Goal: Information Seeking & Learning: Learn about a topic

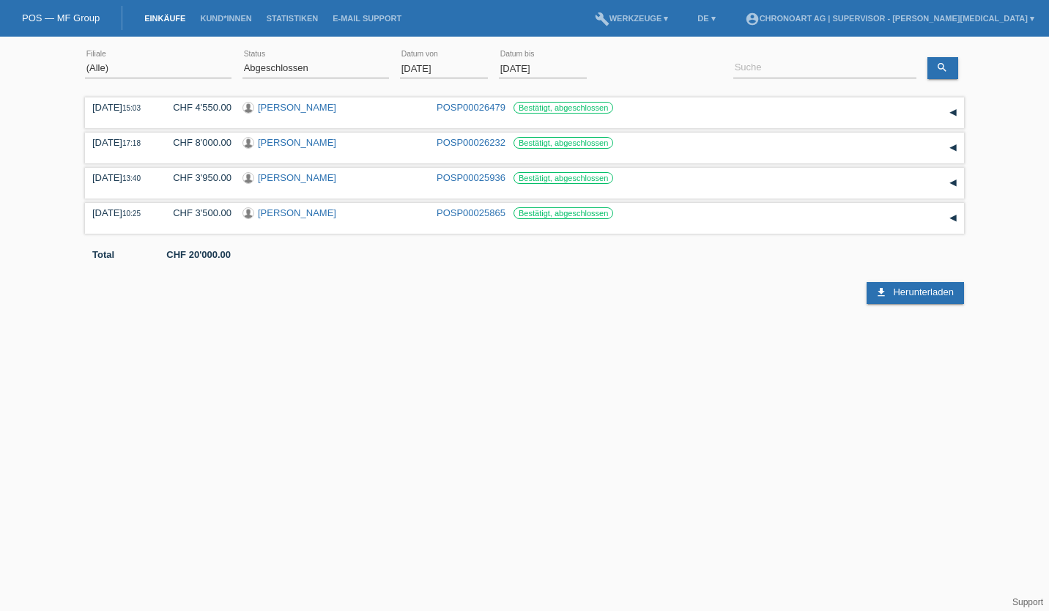
click at [893, 294] on span "Herunterladen" at bounding box center [923, 291] width 60 height 11
click at [779, 291] on div "download Herunterladen" at bounding box center [524, 282] width 879 height 44
click at [423, 68] on input "01.08.2025" at bounding box center [444, 68] width 88 height 18
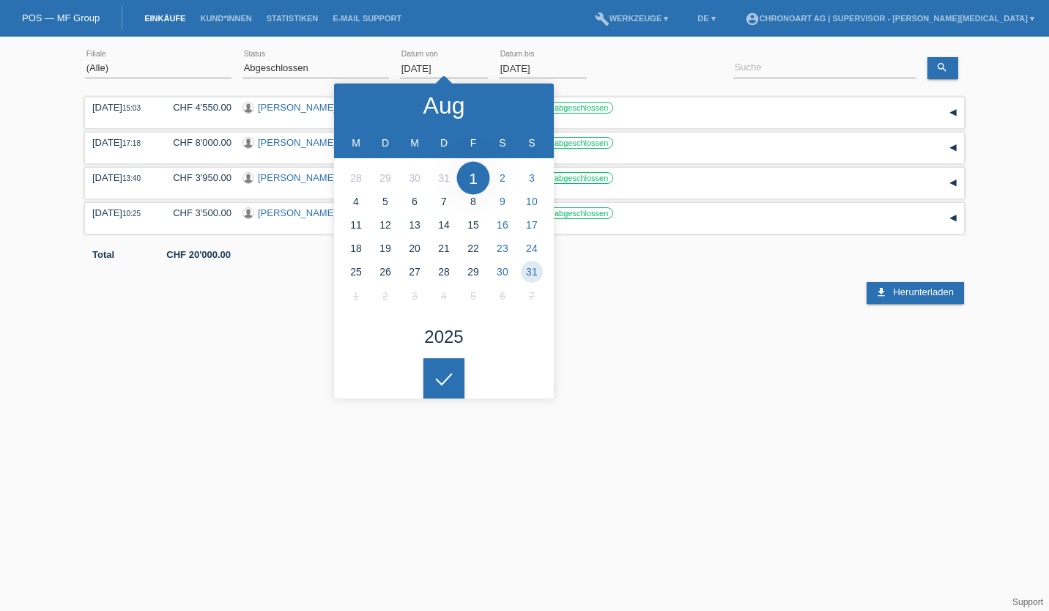
click at [363, 101] on polyline at bounding box center [362, 104] width 4 height 9
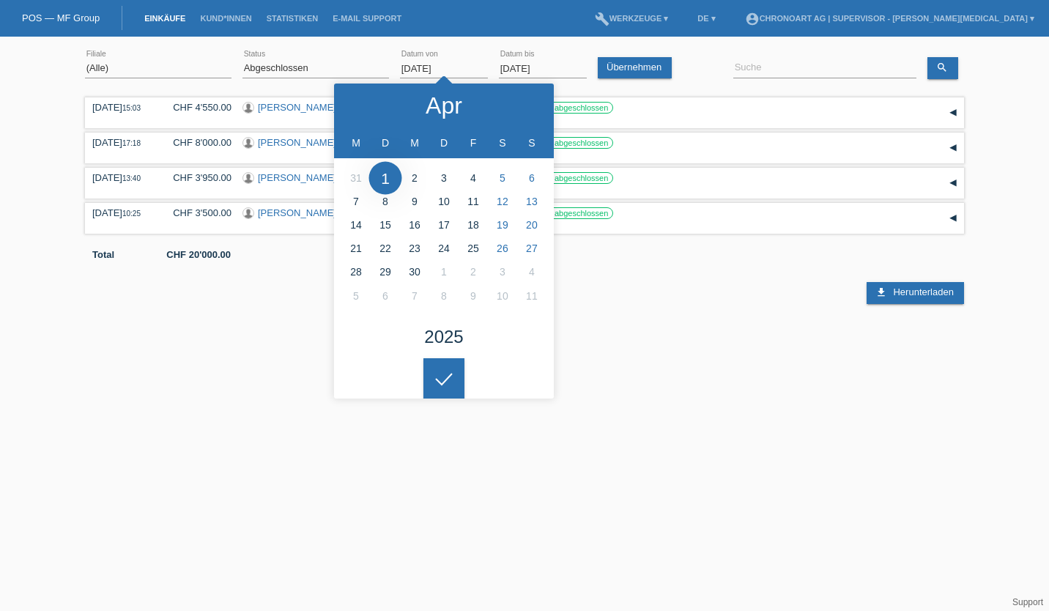
click at [363, 101] on polyline at bounding box center [362, 104] width 4 height 9
click at [521, 100] on icon at bounding box center [527, 106] width 12 height 12
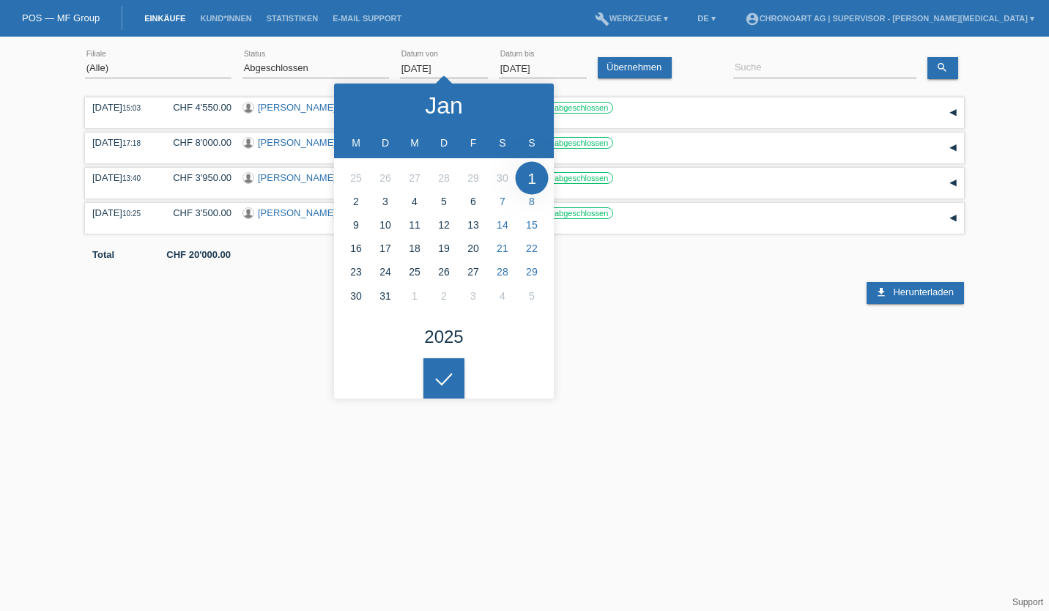
type input "01.01.2025"
click at [445, 376] on icon at bounding box center [443, 379] width 23 height 13
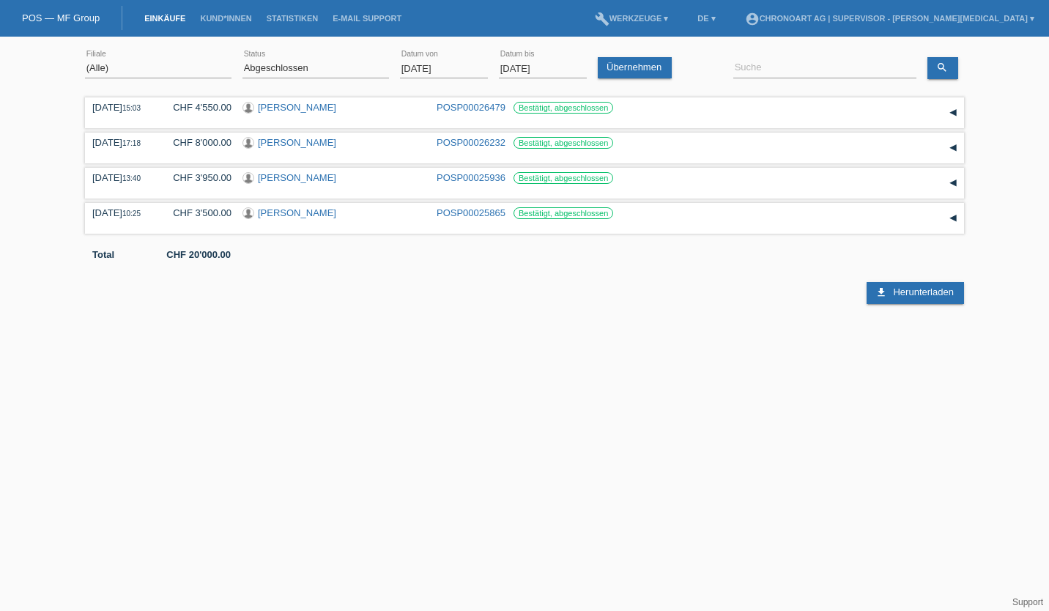
click at [636, 62] on link "Übernehmen" at bounding box center [635, 67] width 74 height 21
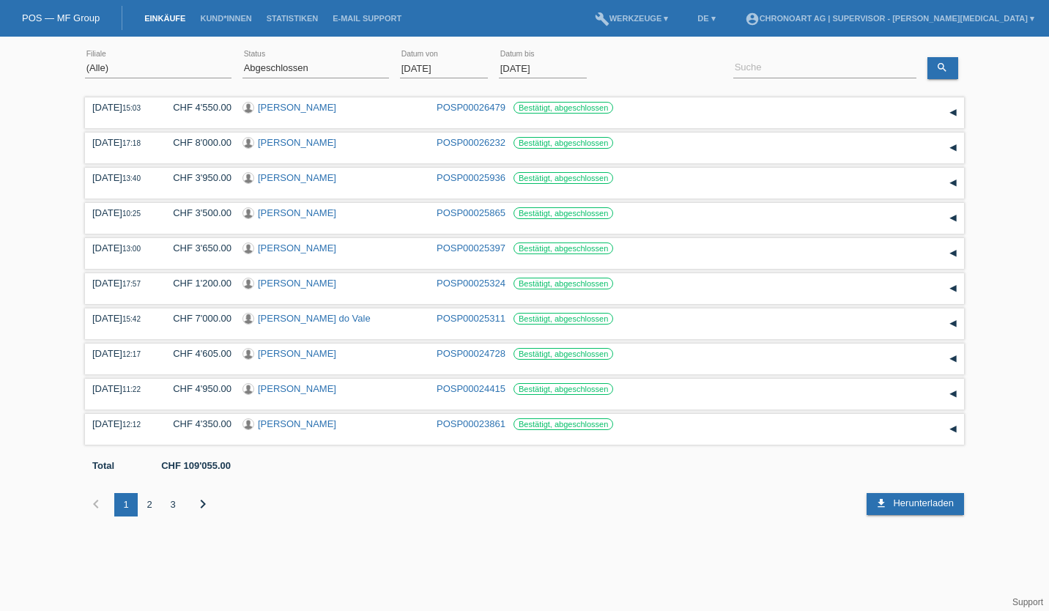
drag, startPoint x: 901, startPoint y: 509, endPoint x: 773, endPoint y: 535, distance: 130.0
click at [773, 535] on div "chevron_left 1 2 3 chevron_right" at bounding box center [451, 504] width 732 height 67
click at [913, 508] on span "Herunterladen" at bounding box center [923, 502] width 60 height 11
click at [215, 15] on link "Kund*innen" at bounding box center [226, 18] width 66 height 9
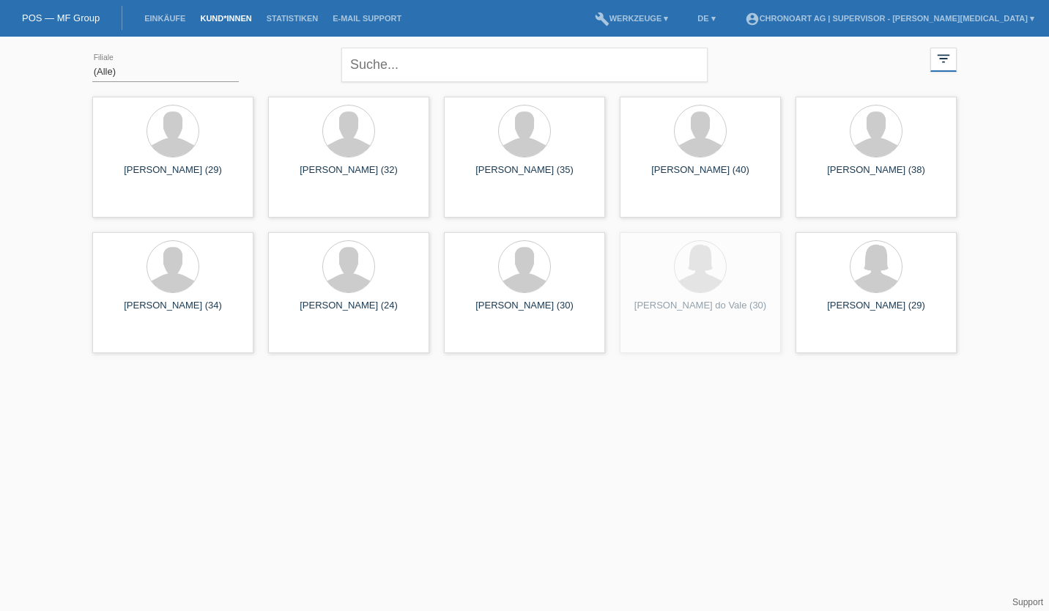
click at [141, 15] on link "Einkäufe" at bounding box center [165, 18] width 56 height 9
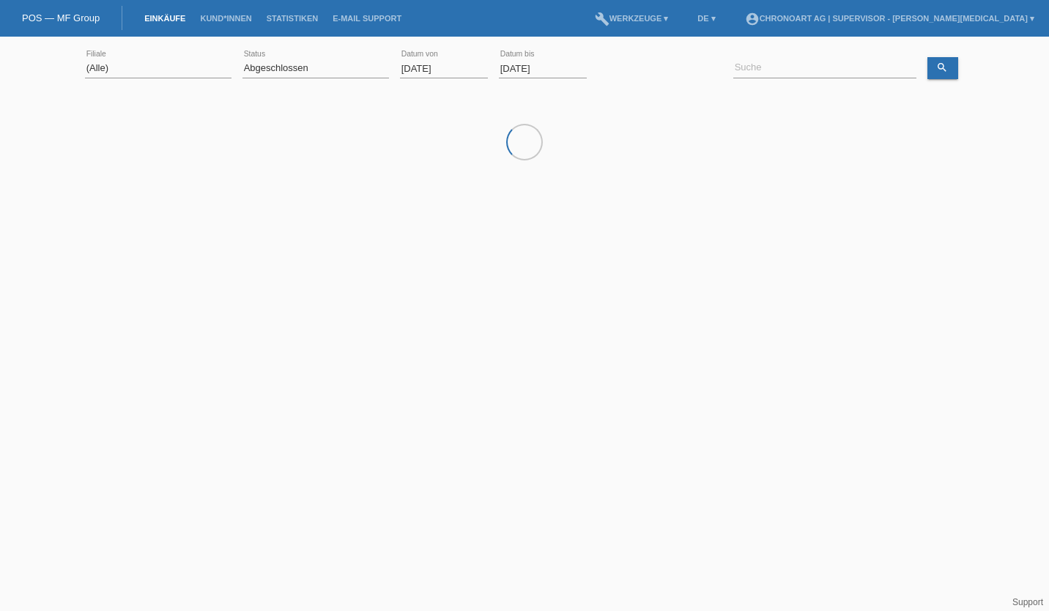
click at [283, 15] on link "Statistiken" at bounding box center [292, 18] width 66 height 9
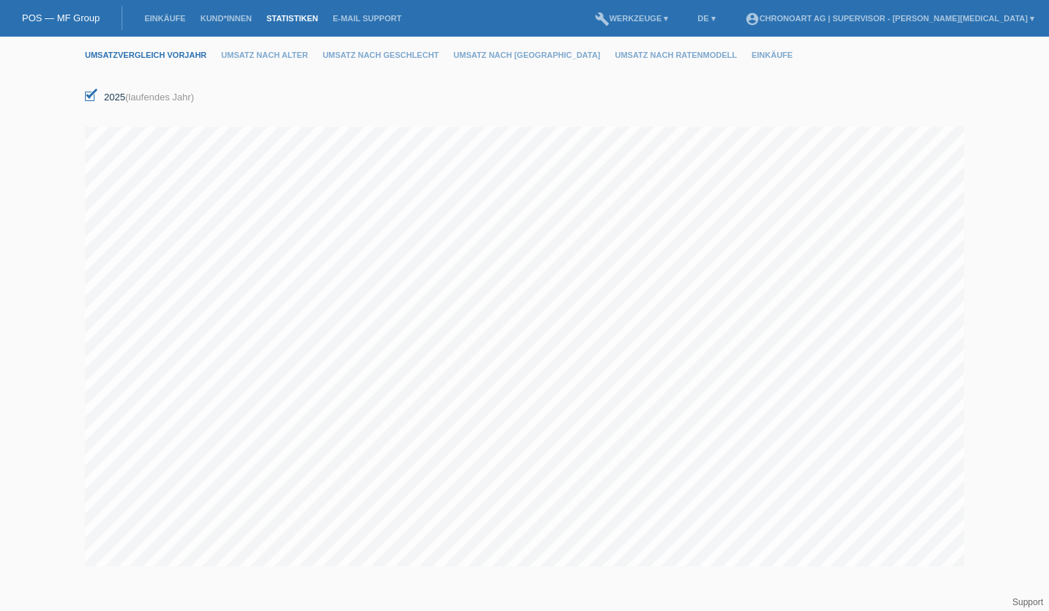
click at [140, 55] on link "Umsatzvergleich Vorjahr" at bounding box center [153, 55] width 136 height 9
click at [285, 16] on link "Statistiken" at bounding box center [292, 18] width 66 height 9
click at [174, 51] on link "Umsatzvergleich Vorjahr" at bounding box center [153, 55] width 136 height 9
click at [291, 62] on li "Umsatz nach Alter" at bounding box center [271, 55] width 101 height 37
click at [280, 53] on link "Umsatz nach Alter" at bounding box center [271, 55] width 101 height 9
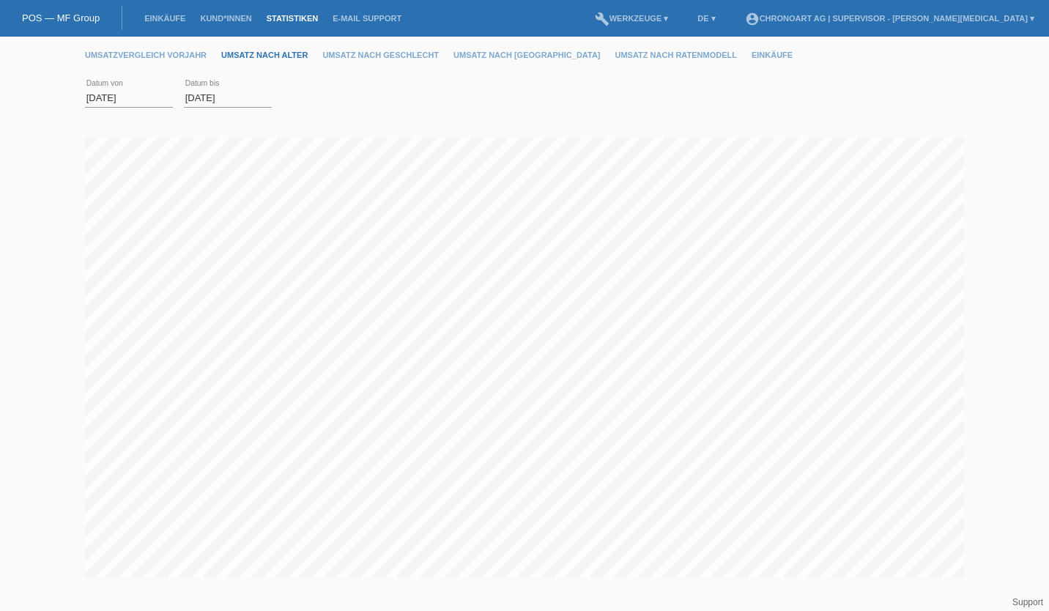
click at [101, 97] on input "01.08.2025" at bounding box center [129, 98] width 88 height 18
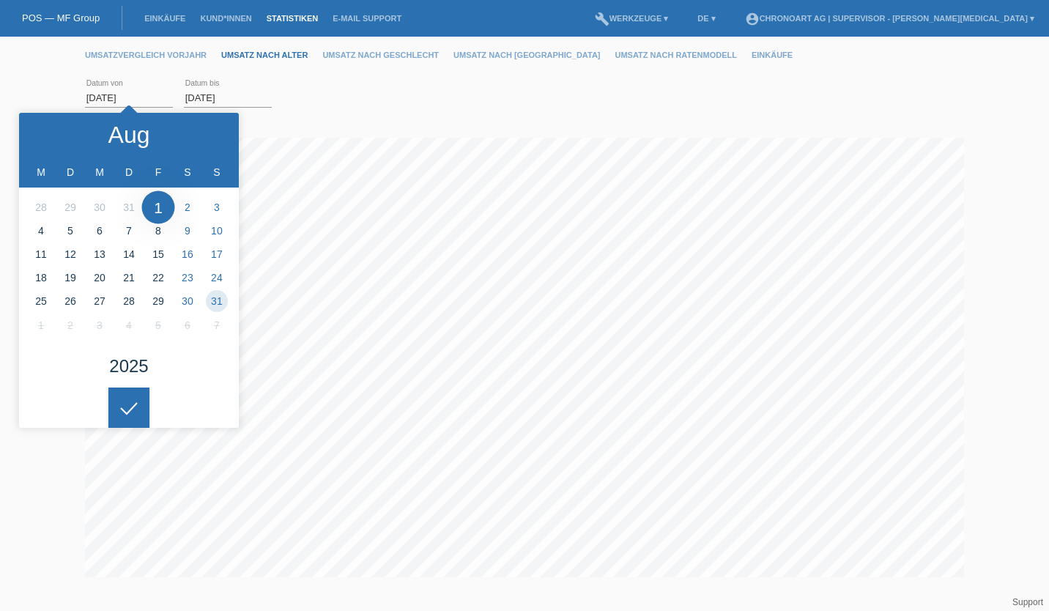
click at [108, 98] on input "01.08.2025" at bounding box center [129, 98] width 88 height 18
click at [48, 138] on icon at bounding box center [47, 135] width 12 height 12
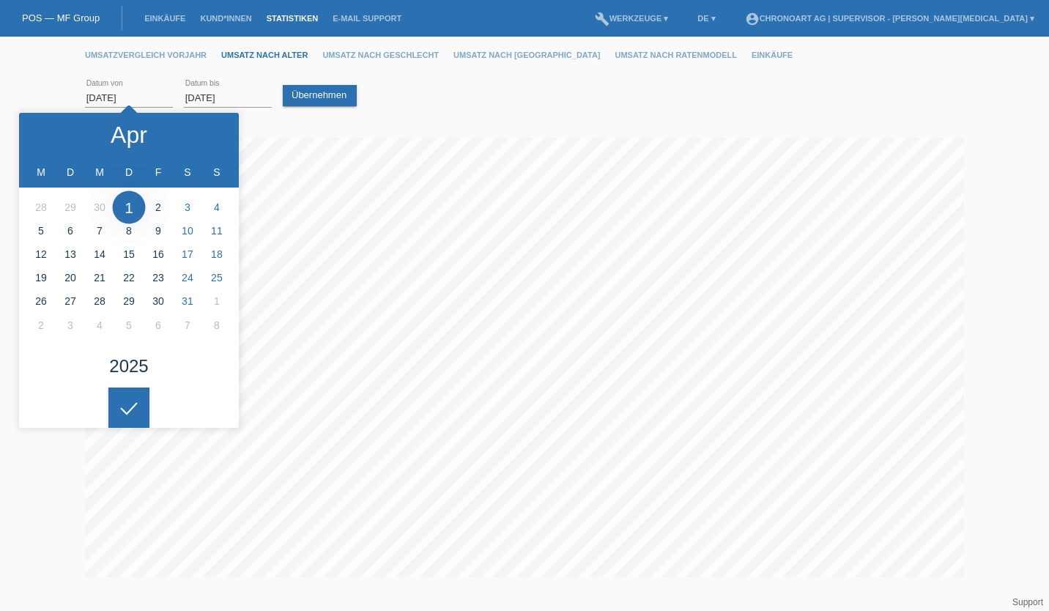
click at [48, 138] on icon at bounding box center [47, 135] width 12 height 12
type input "[DATE]"
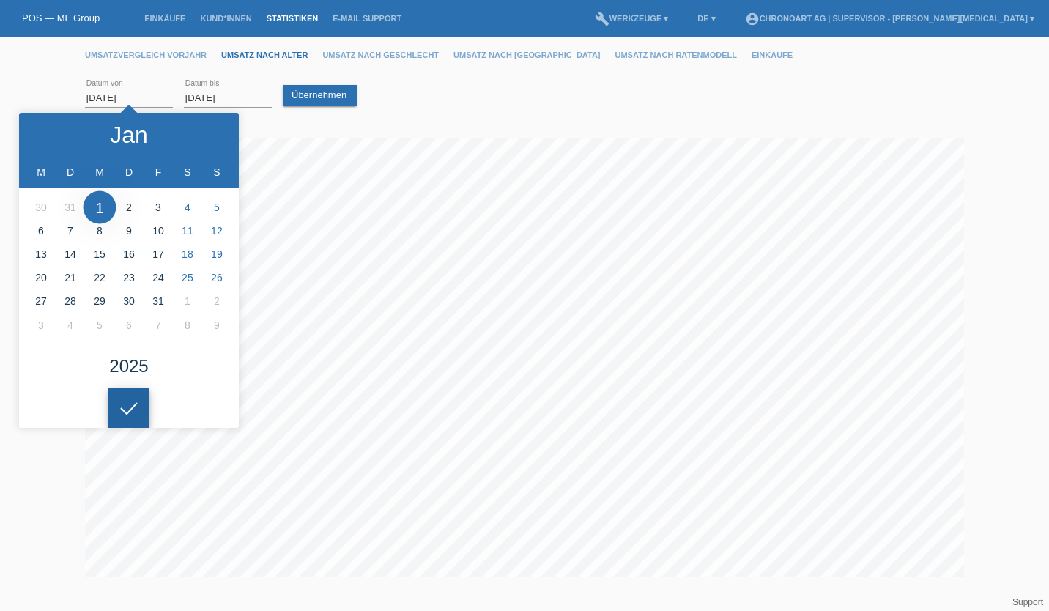
click at [142, 404] on div at bounding box center [128, 407] width 41 height 41
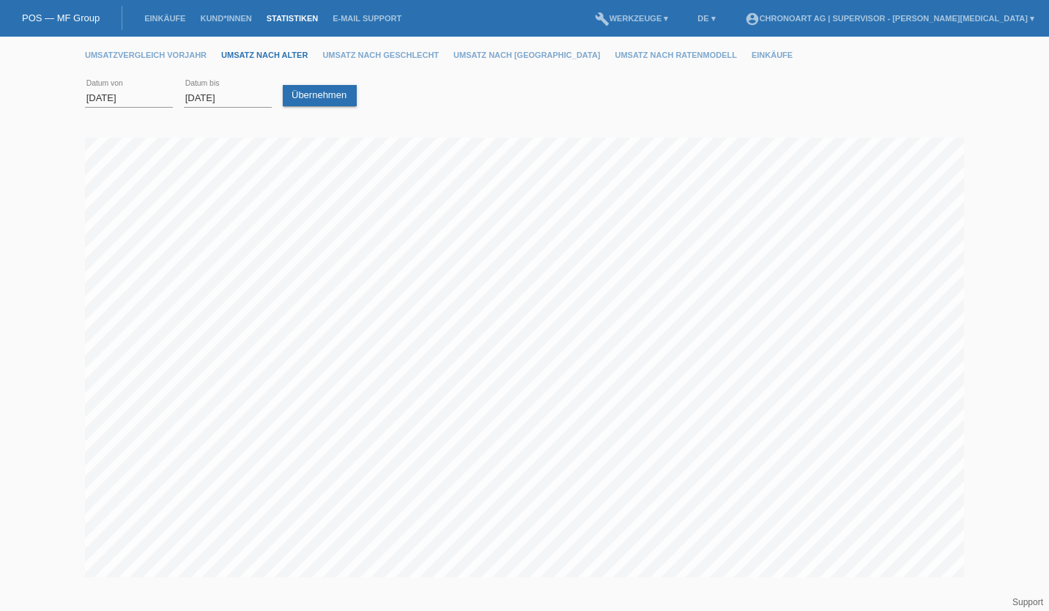
click at [328, 100] on link "Übernehmen" at bounding box center [320, 95] width 74 height 21
click at [171, 56] on link "Umsatzvergleich Vorjahr" at bounding box center [153, 55] width 136 height 9
click at [258, 53] on link "Umsatz nach Alter" at bounding box center [271, 55] width 101 height 9
click at [374, 53] on link "Umsatz nach Geschlecht" at bounding box center [387, 55] width 131 height 9
click at [481, 54] on link "Umsatz nach [GEOGRAPHIC_DATA]" at bounding box center [533, 55] width 161 height 9
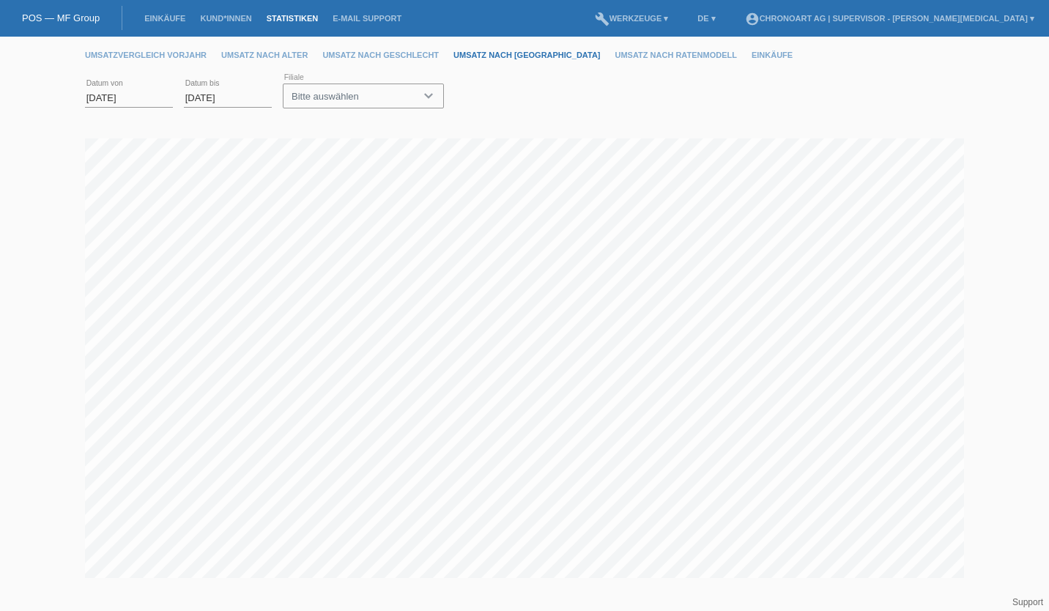
click at [615, 53] on link "Umsatz nach Ratenmodell" at bounding box center [683, 55] width 136 height 9
click at [751, 52] on link "Einkäufe" at bounding box center [779, 55] width 56 height 9
